Goal: Information Seeking & Learning: Learn about a topic

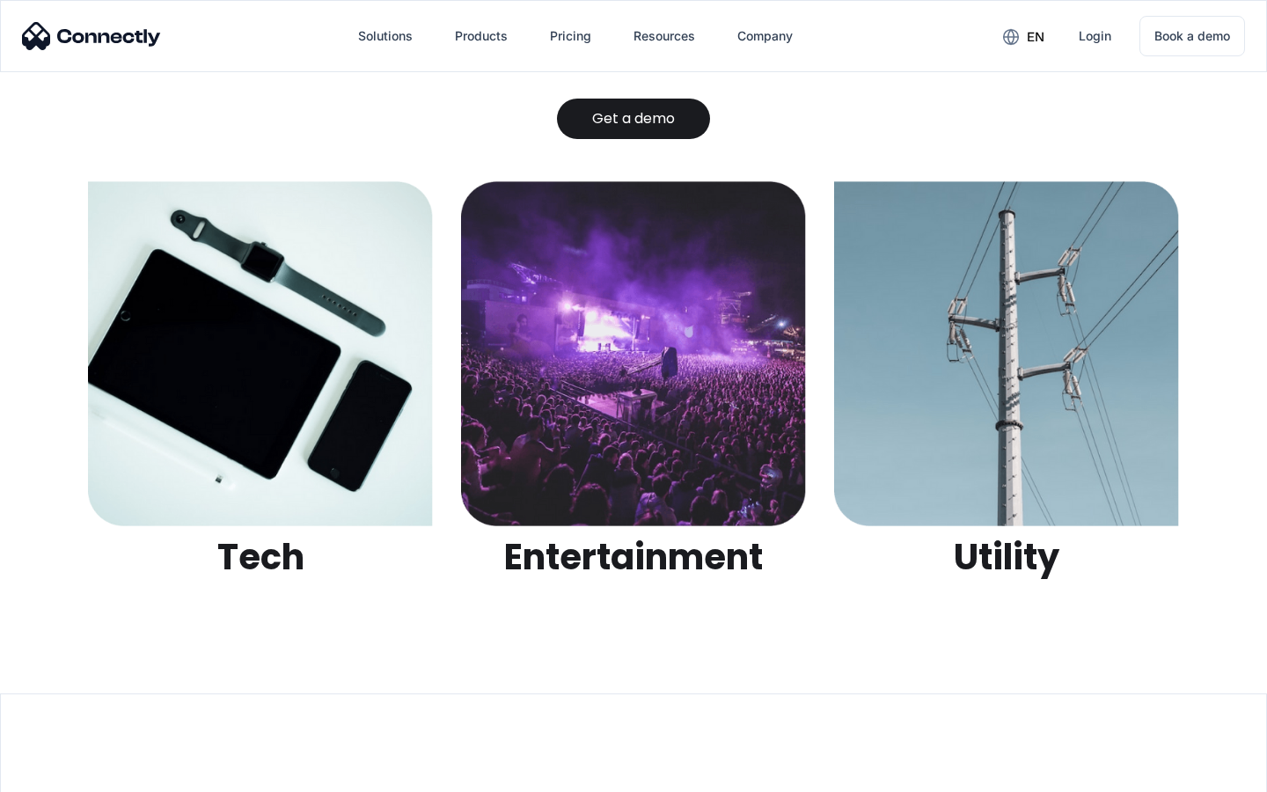
scroll to position [5550, 0]
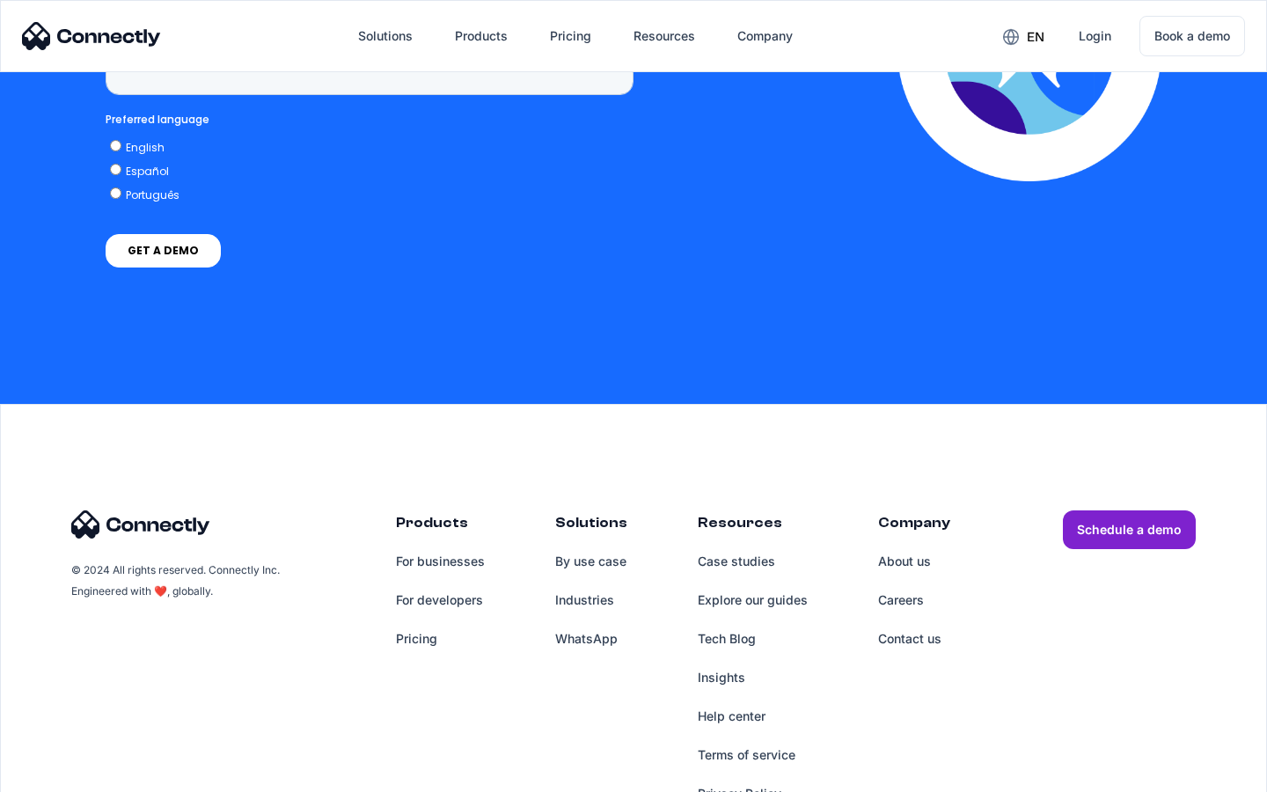
scroll to position [4479, 0]
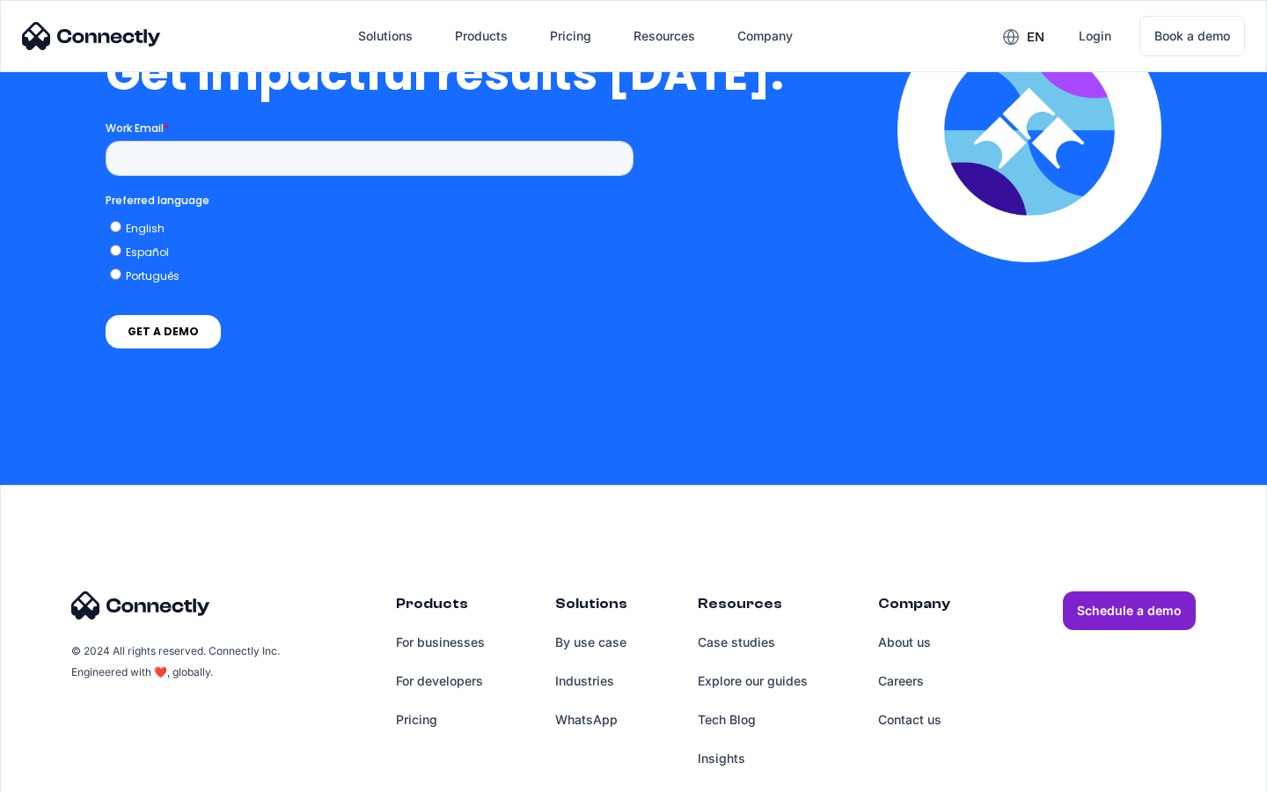
scroll to position [3881, 0]
